Goal: Transaction & Acquisition: Purchase product/service

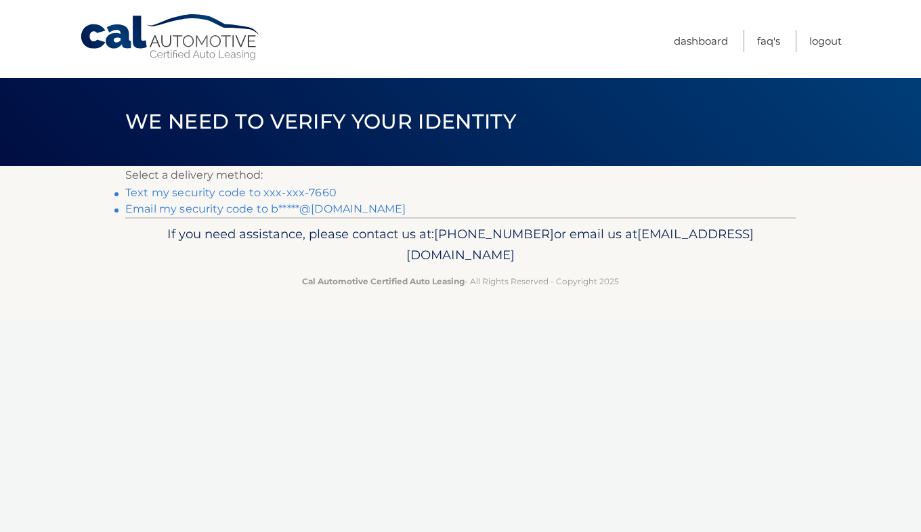
click at [247, 196] on link "Text my security code to xxx-xxx-7660" at bounding box center [230, 192] width 211 height 13
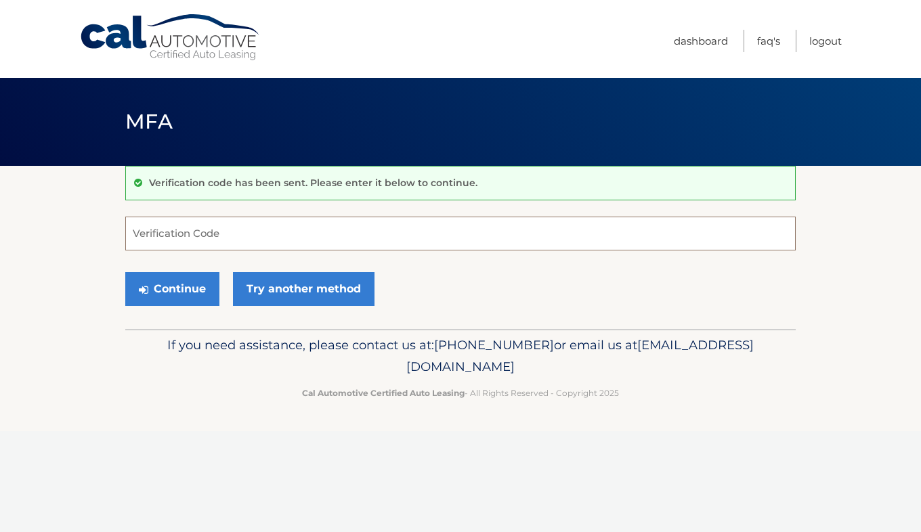
click at [287, 237] on input "Verification Code" at bounding box center [460, 234] width 671 height 34
click at [181, 228] on input "Verification Code" at bounding box center [460, 234] width 671 height 34
type input "290960"
click at [172, 282] on button "Continue" at bounding box center [172, 289] width 94 height 34
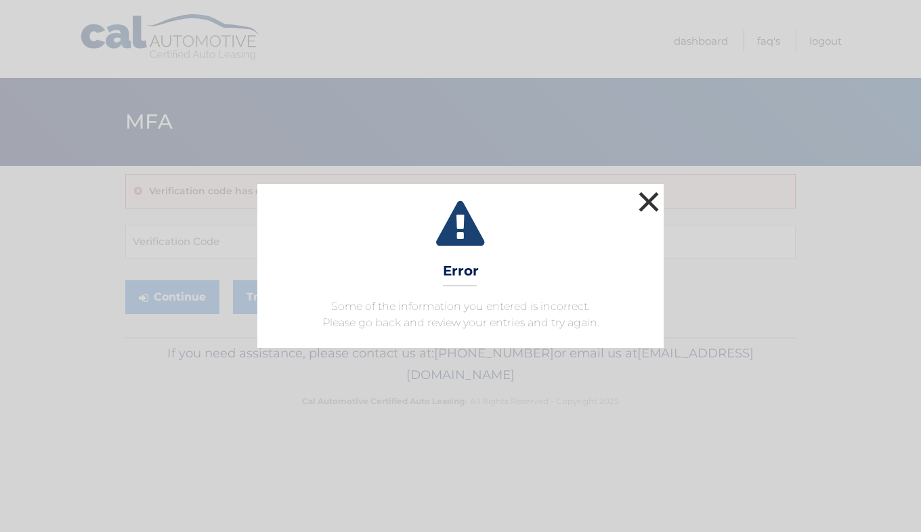
click at [648, 208] on button "×" at bounding box center [648, 201] width 27 height 27
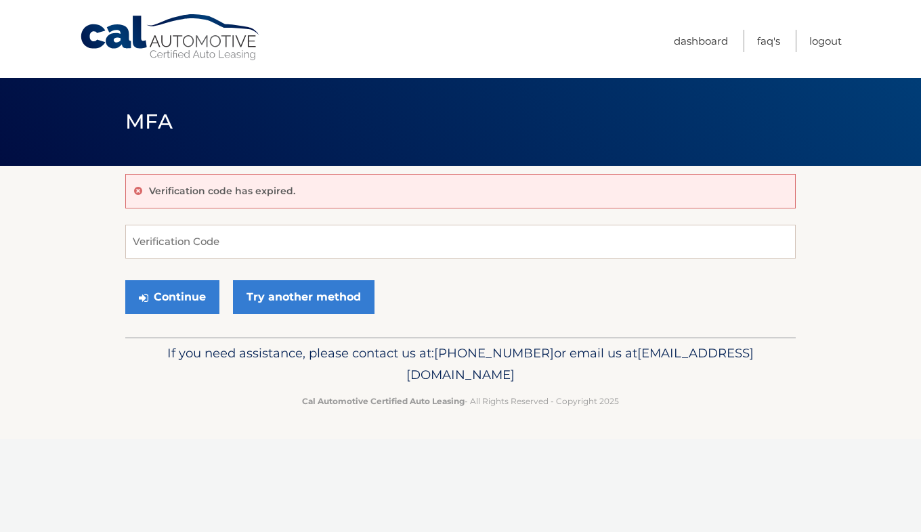
click at [325, 193] on div "Verification code has expired." at bounding box center [460, 191] width 671 height 35
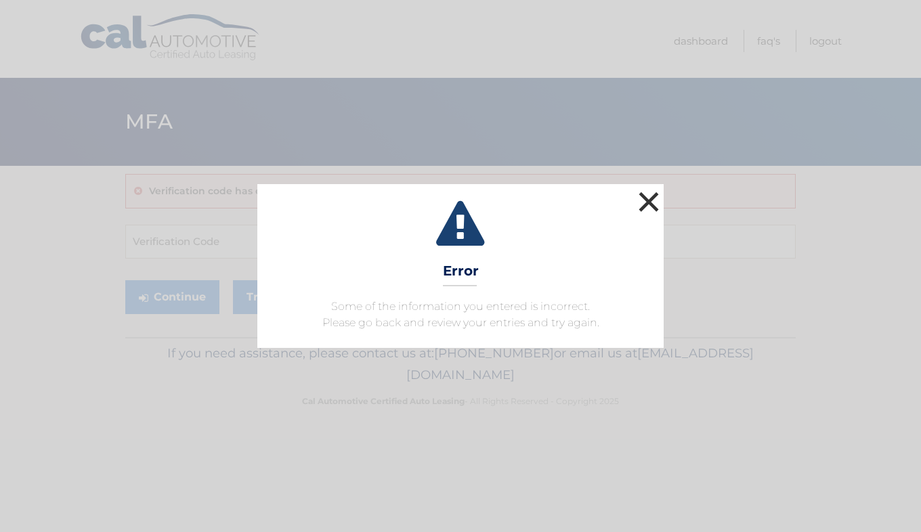
click at [658, 199] on button "×" at bounding box center [648, 201] width 27 height 27
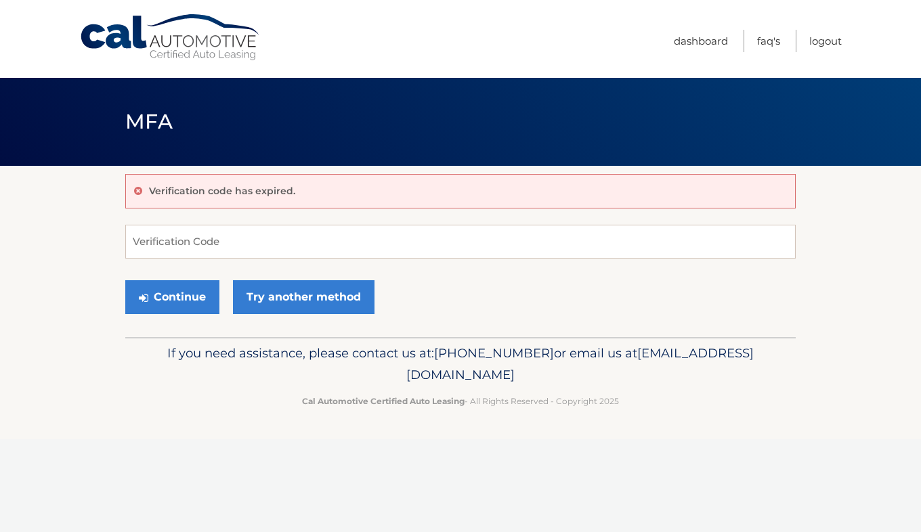
click at [366, 193] on div "Verification code has expired." at bounding box center [460, 191] width 671 height 35
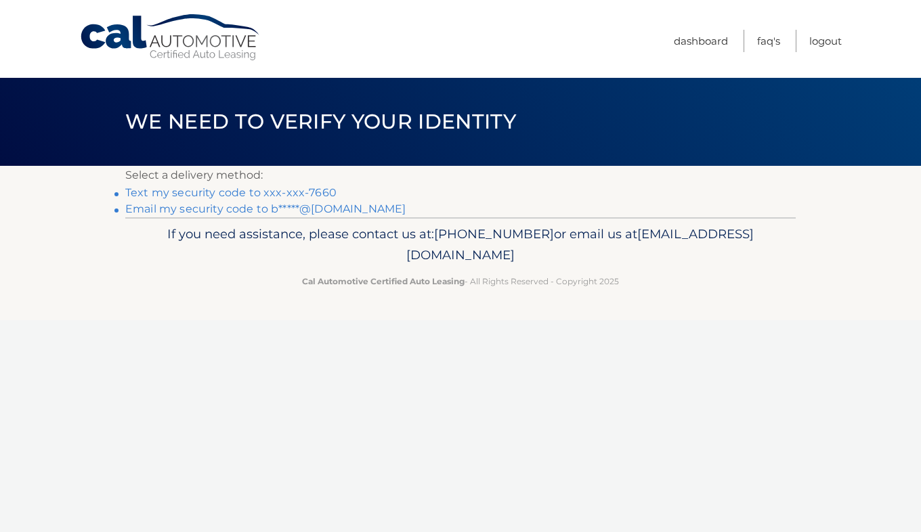
click at [264, 195] on link "Text my security code to xxx-xxx-7660" at bounding box center [230, 192] width 211 height 13
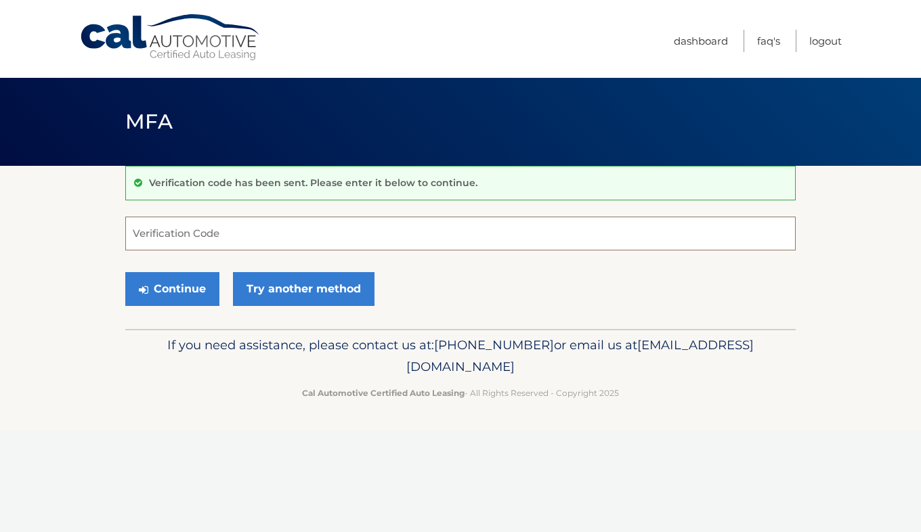
click at [178, 236] on input "Verification Code" at bounding box center [460, 234] width 671 height 34
type input "798642"
click at [174, 298] on button "Continue" at bounding box center [172, 289] width 94 height 34
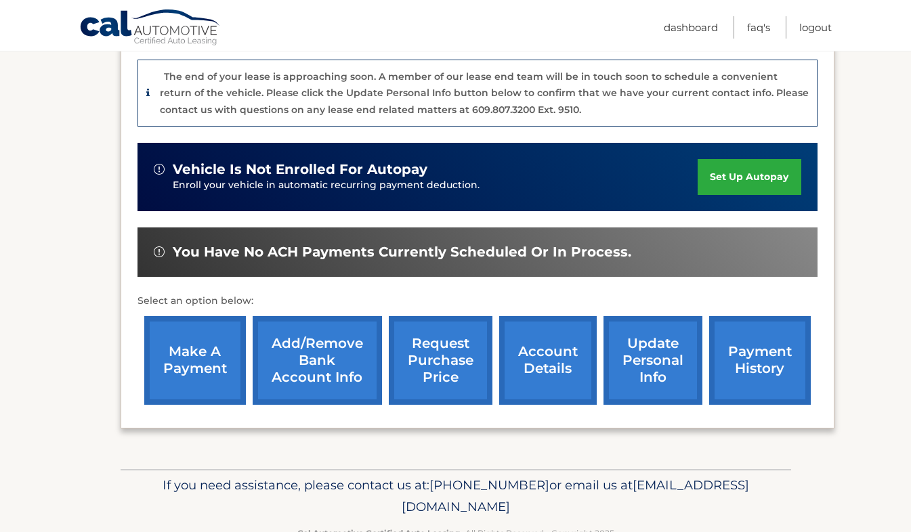
scroll to position [337, 0]
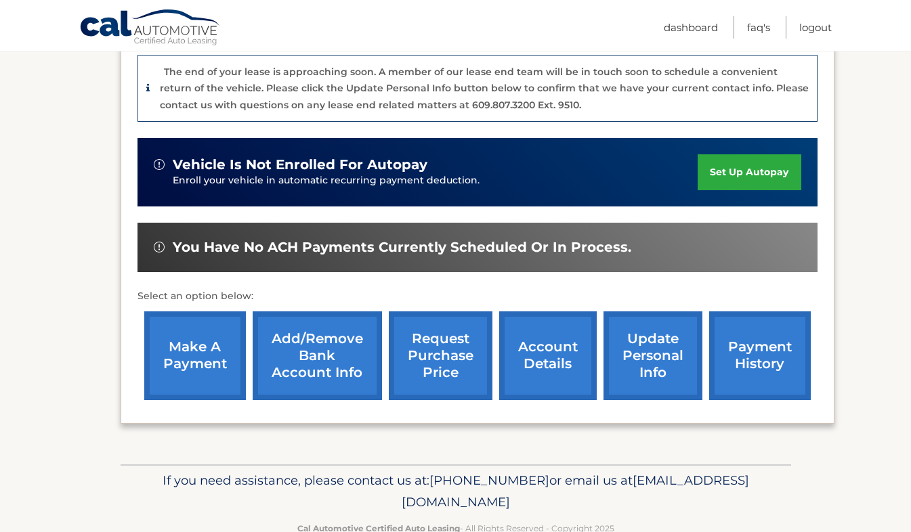
click at [198, 352] on link "make a payment" at bounding box center [195, 356] width 102 height 89
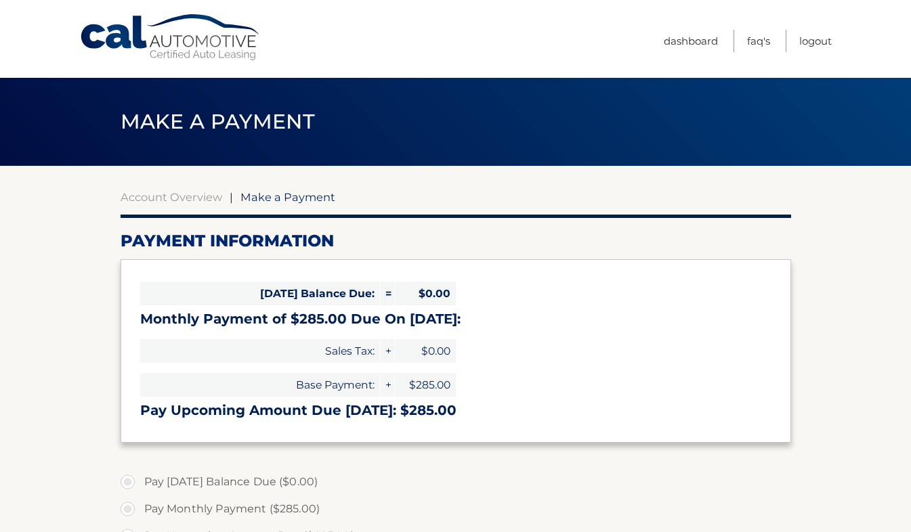
select select "MmQ5YWFmZGYtYTNiMy00MTRlLTk1ZGMtODI5OWFkMTk1YTlk"
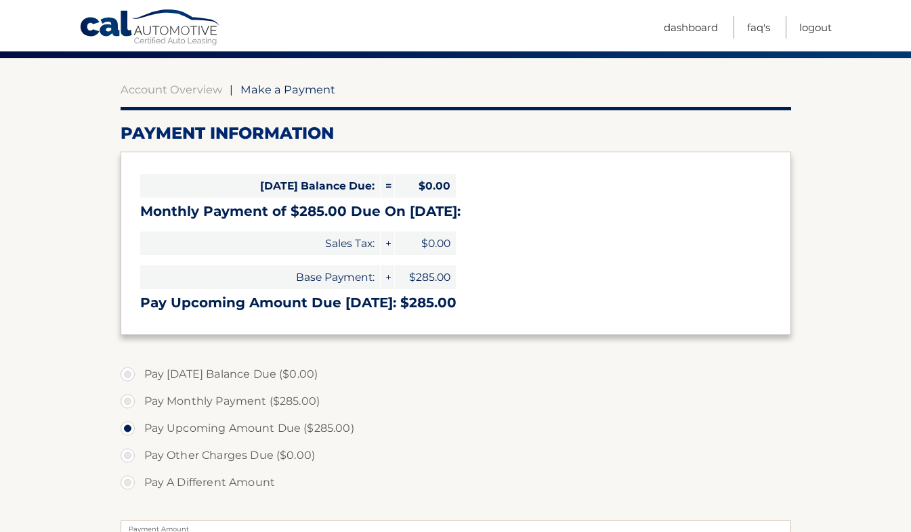
scroll to position [123, 0]
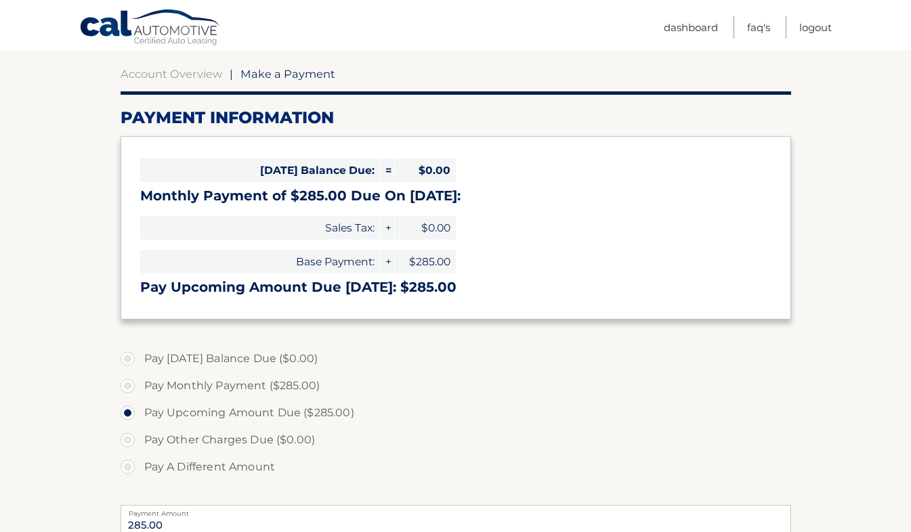
click at [128, 385] on label "Pay Monthly Payment ($285.00)" at bounding box center [456, 386] width 671 height 27
click at [128, 385] on input "Pay Monthly Payment ($285.00)" at bounding box center [133, 384] width 14 height 22
radio input "true"
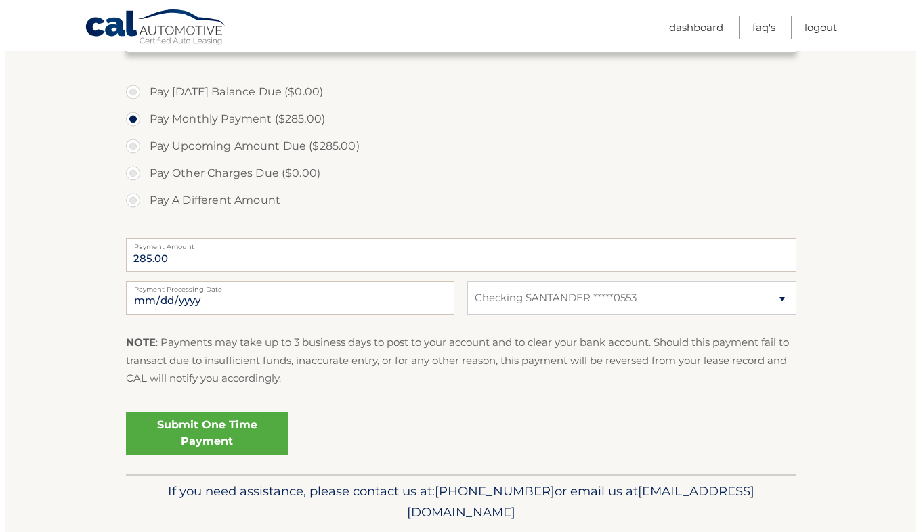
scroll to position [390, 0]
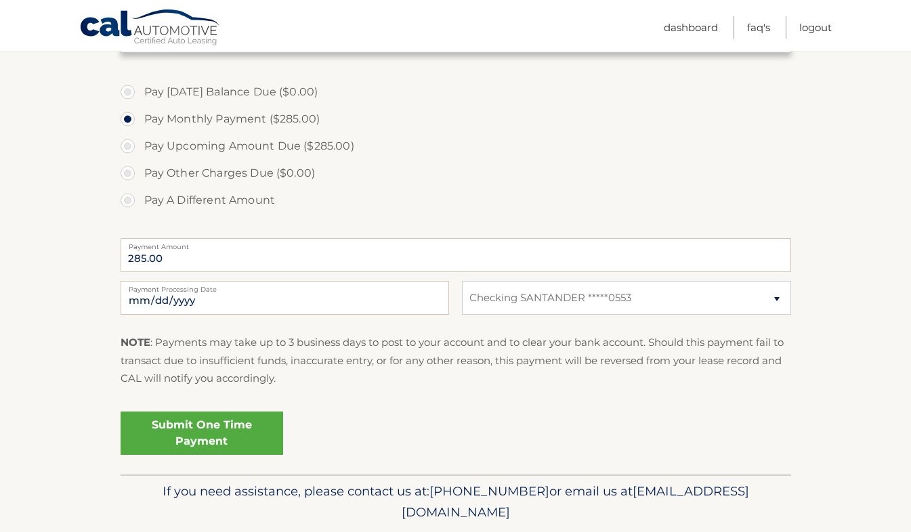
click at [832, 251] on section "Account Overview | Make a Payment Payment Information Today's Balance Due: = $0…" at bounding box center [455, 125] width 911 height 699
click at [203, 434] on link "Submit One Time Payment" at bounding box center [202, 433] width 163 height 43
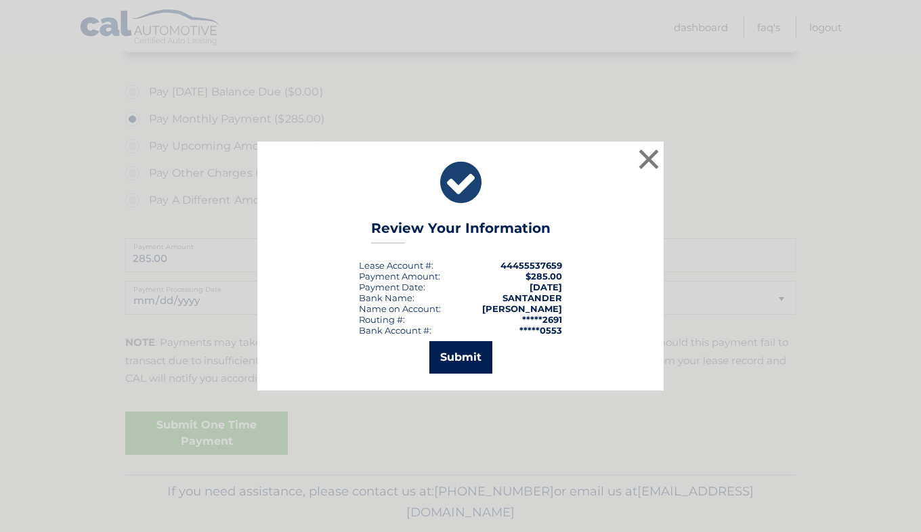
click at [459, 356] on button "Submit" at bounding box center [460, 357] width 63 height 33
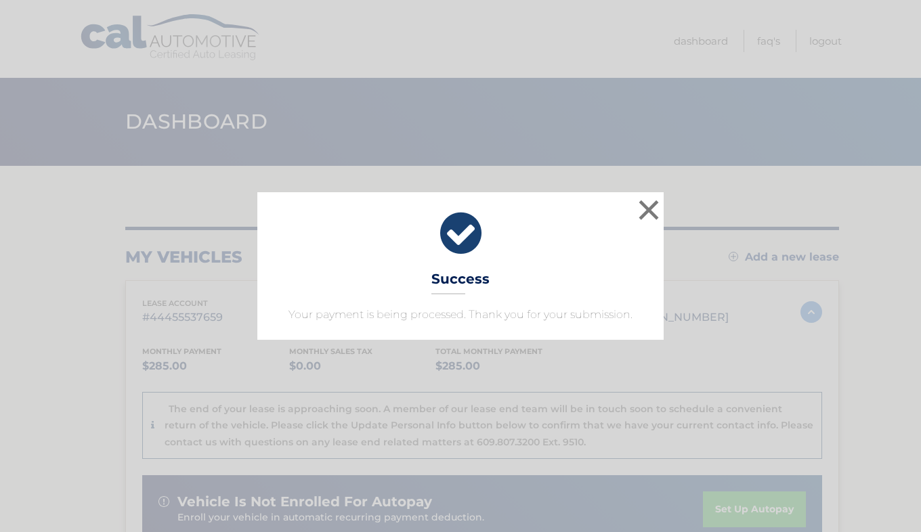
click at [21, 173] on div "× Success Your payment is being processed. Thank you for your submission. Loadi…" at bounding box center [460, 266] width 921 height 532
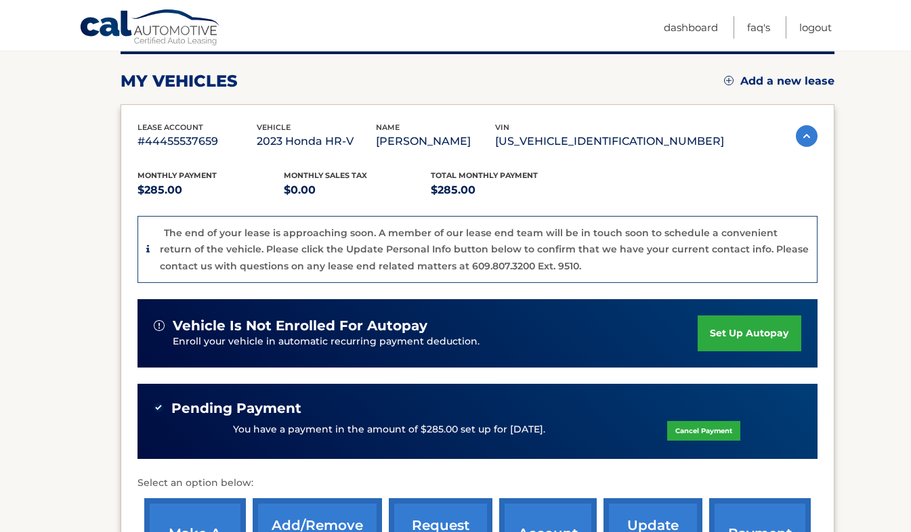
scroll to position [176, 0]
click at [862, 388] on section "my vehicles Add a new lease lease account #44455537659 vehicle 2023 Honda HR-V …" at bounding box center [455, 321] width 911 height 662
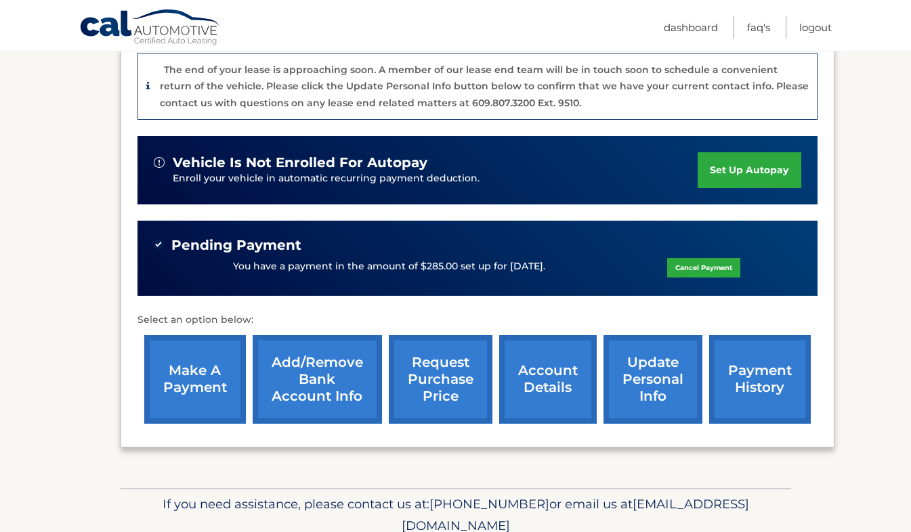
scroll to position [397, 0]
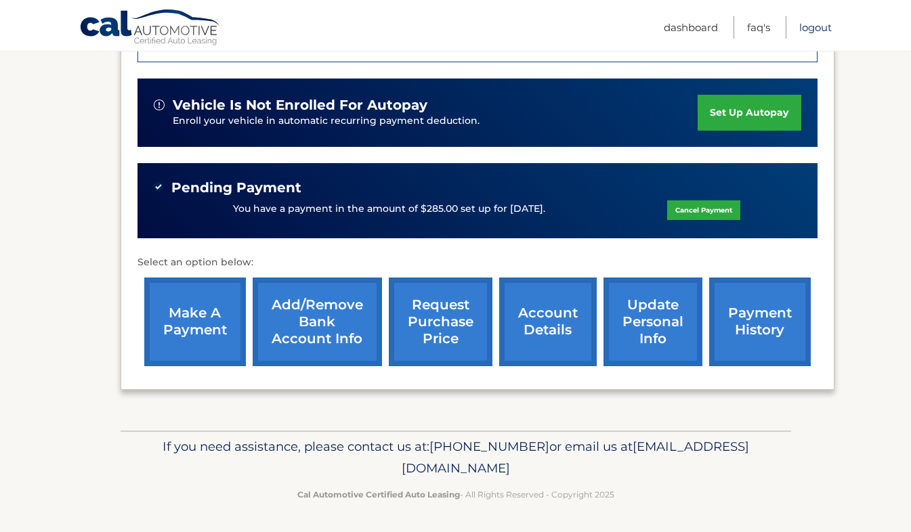
click at [822, 30] on link "Logout" at bounding box center [815, 27] width 33 height 22
